Goal: Check status

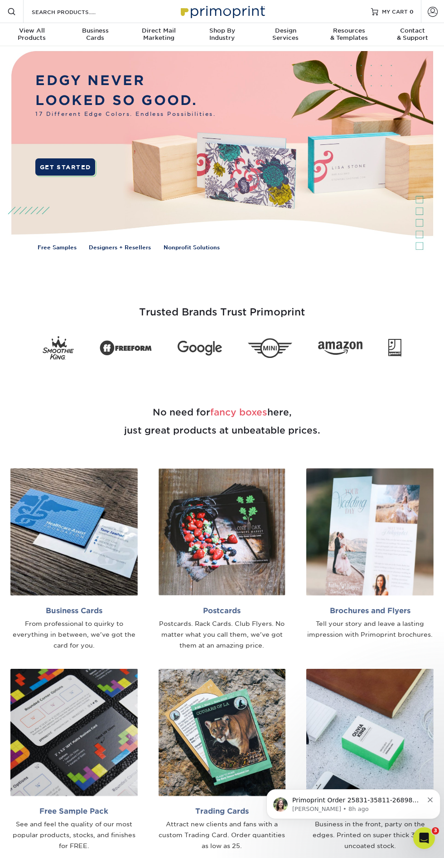
click at [432, 11] on span at bounding box center [432, 11] width 10 height 10
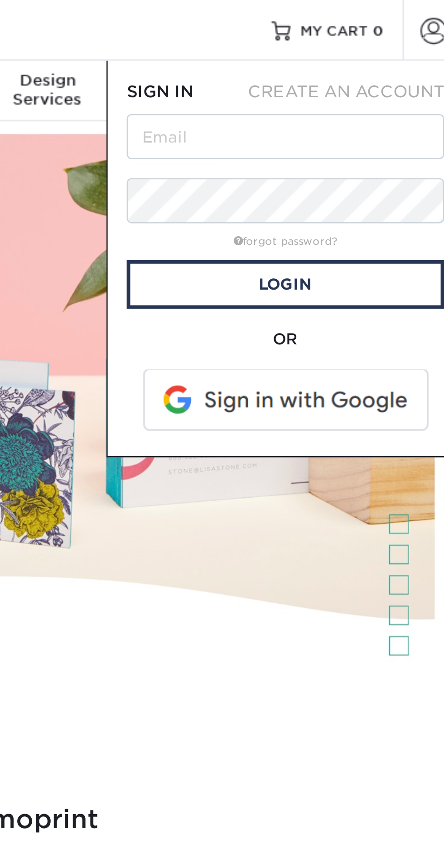
click at [341, 149] on span at bounding box center [376, 153] width 115 height 24
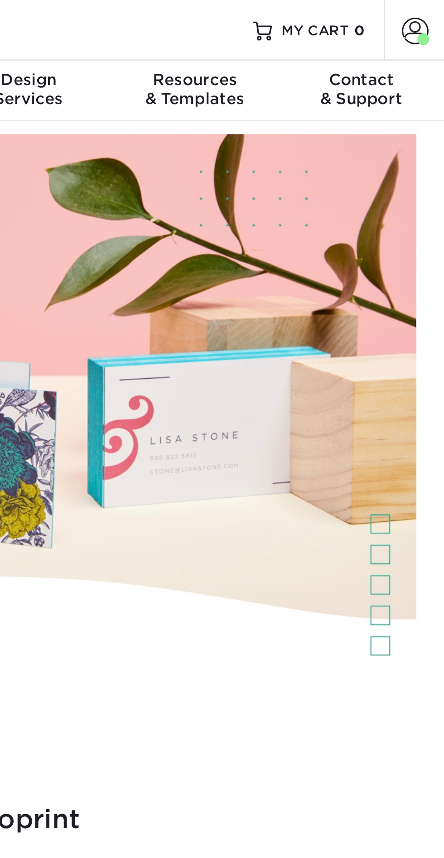
click at [435, 13] on span at bounding box center [435, 15] width 5 height 5
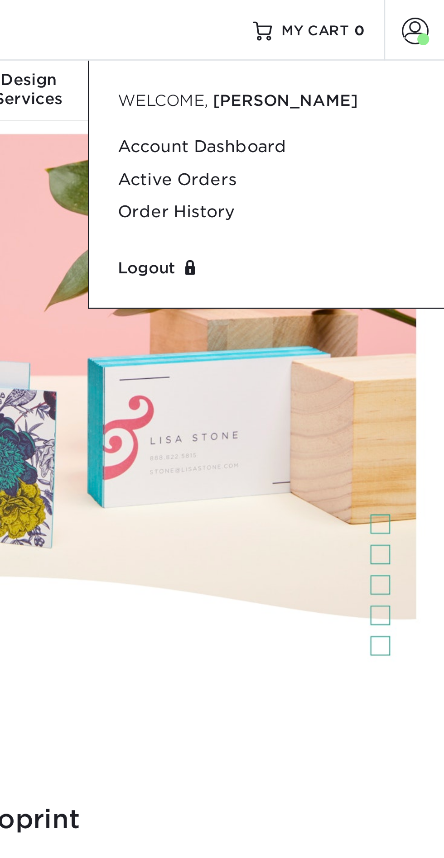
click at [326, 69] on link "Active Orders" at bounding box center [376, 68] width 114 height 12
